Goal: Information Seeking & Learning: Understand process/instructions

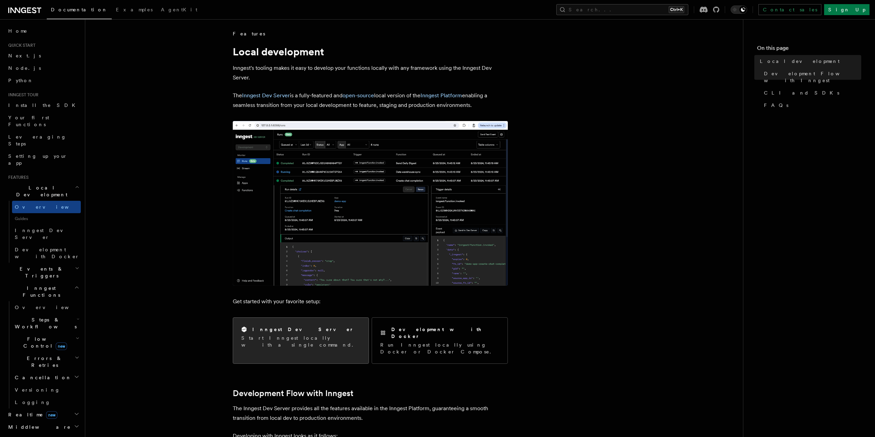
click at [307, 331] on div "Inngest Dev Server" at bounding box center [300, 329] width 119 height 7
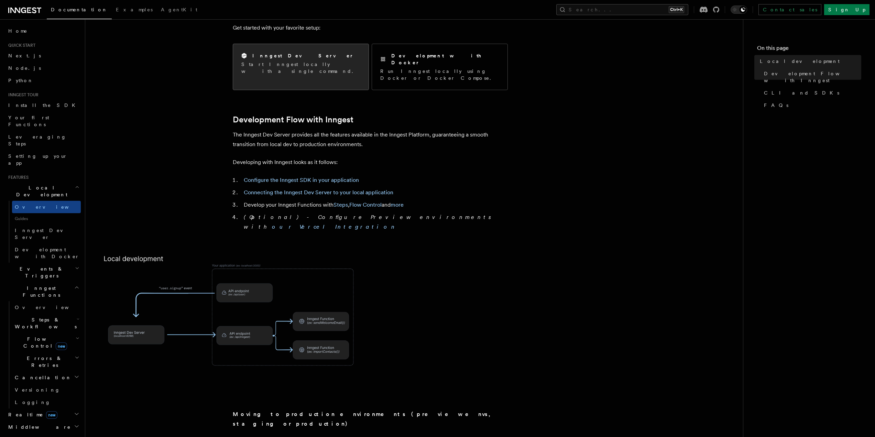
scroll to position [275, 0]
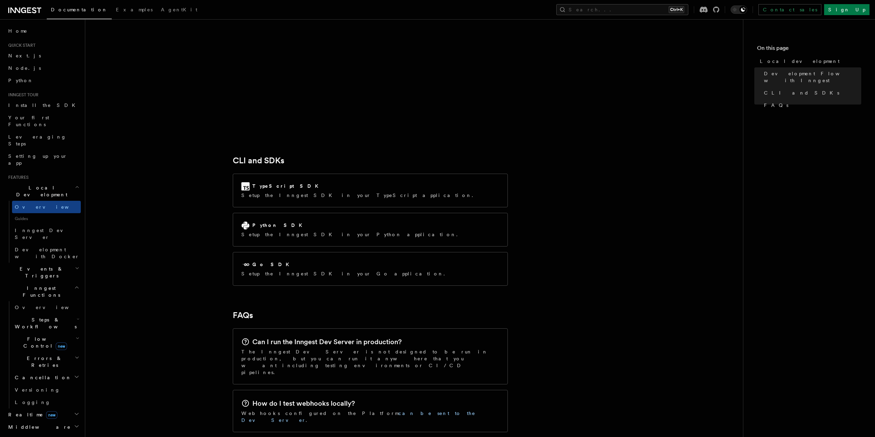
scroll to position [791, 0]
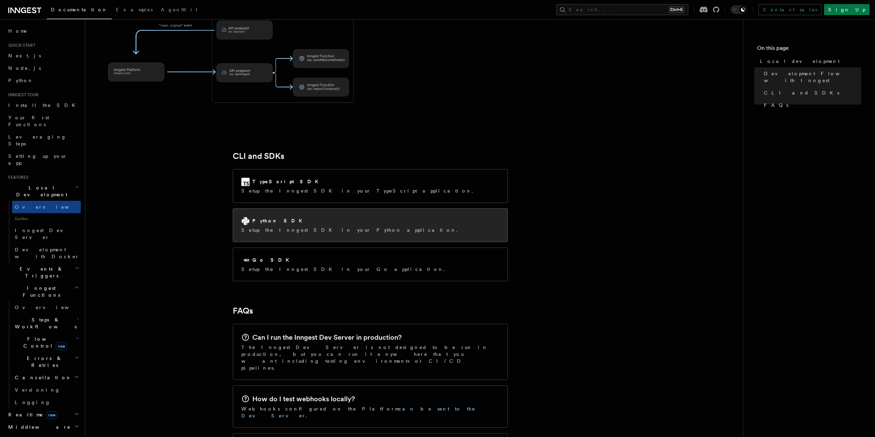
click at [277, 227] on p "Setup the Inngest SDK in your Python application." at bounding box center [351, 230] width 220 height 7
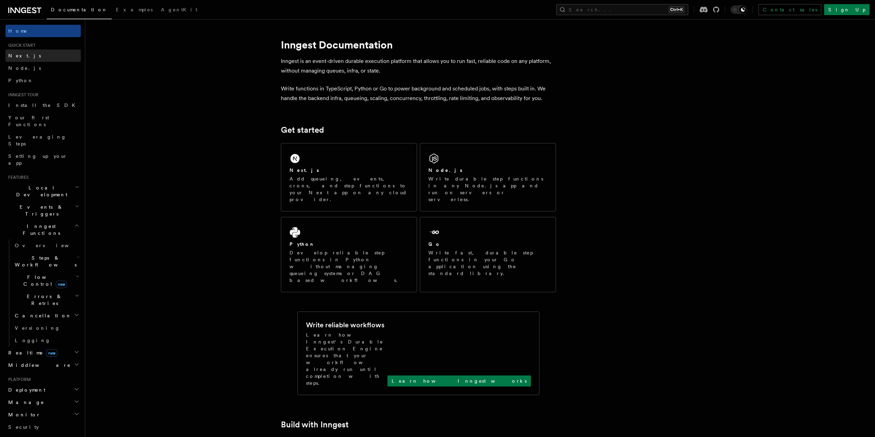
click at [19, 54] on span "Next.js" at bounding box center [24, 56] width 33 height 6
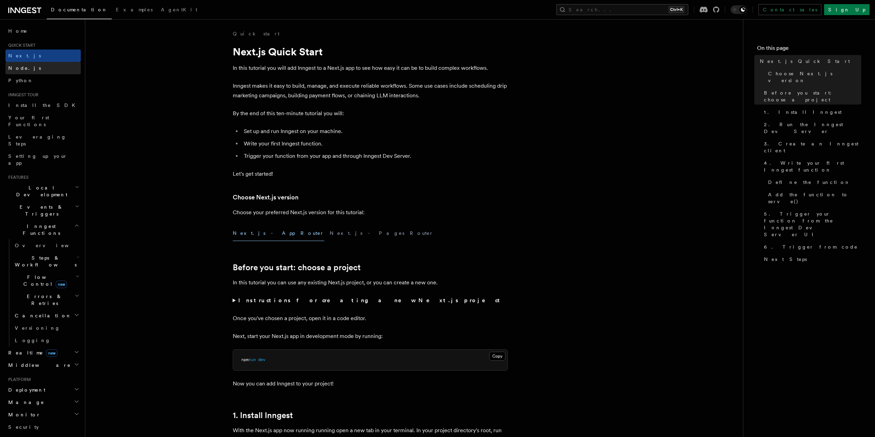
click at [19, 69] on span "Node.js" at bounding box center [24, 68] width 33 height 6
